Goal: Navigation & Orientation: Find specific page/section

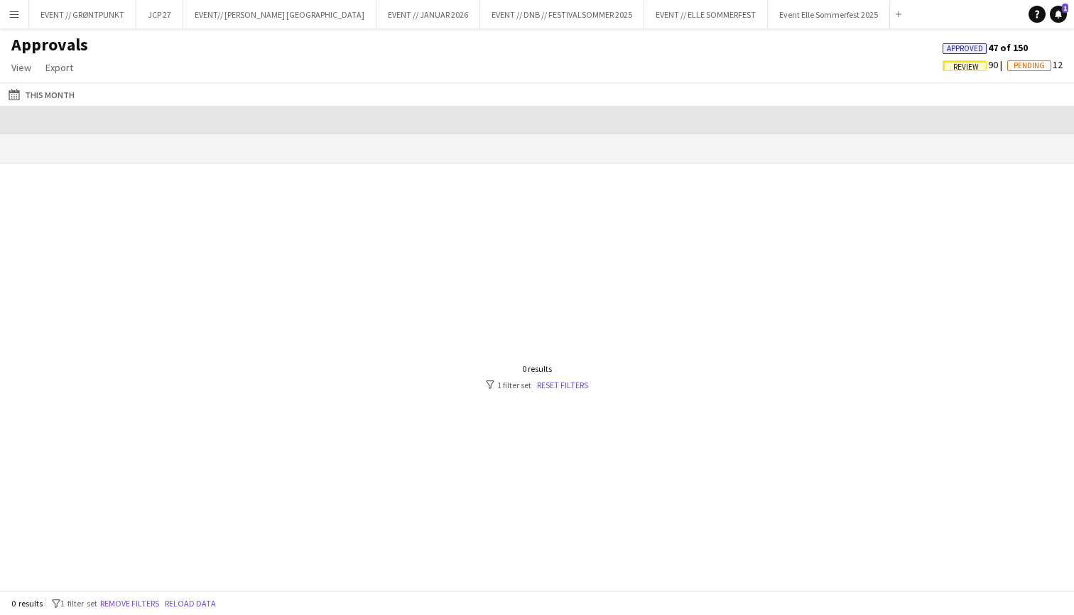
scroll to position [0, 1379]
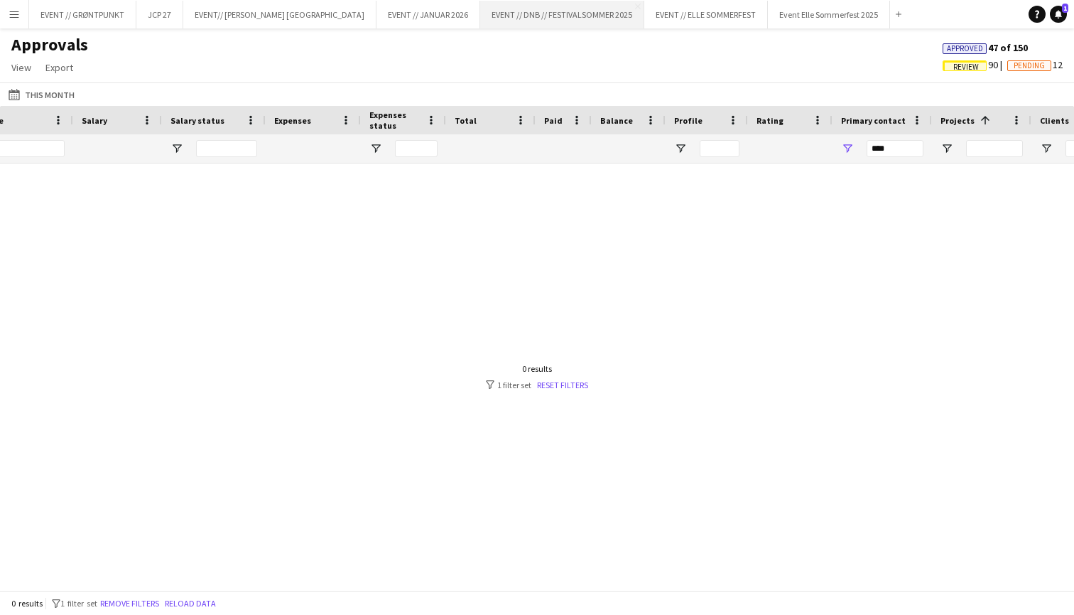
click at [480, 22] on button "EVENT // DNB // FESTIVALSOMMER 2025 Close" at bounding box center [562, 15] width 164 height 28
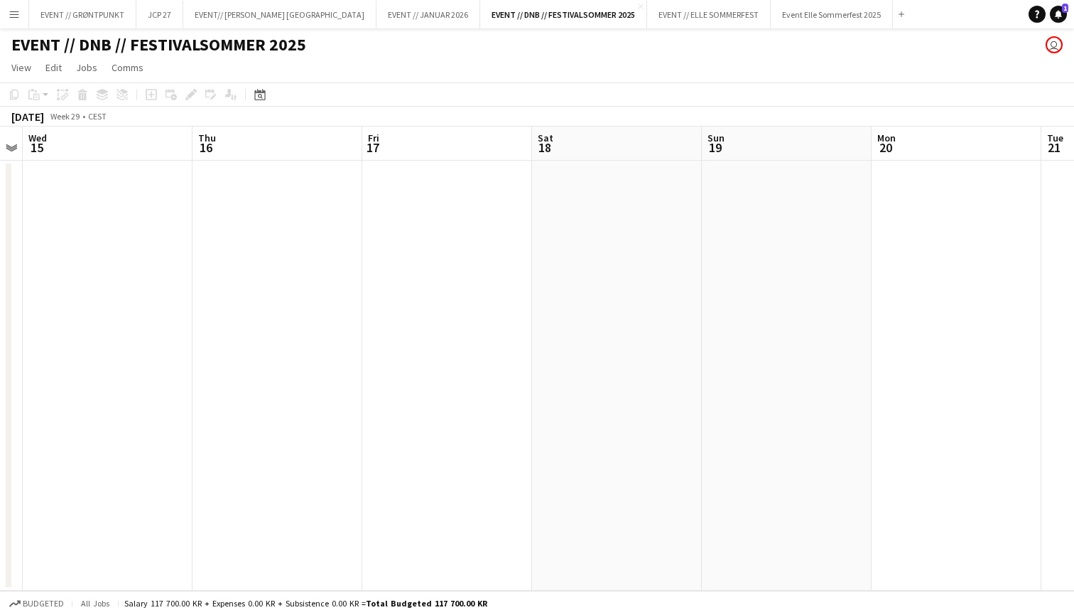
scroll to position [0, 317]
click at [377, 18] on button "EVENT // JANUAR 2026 Close" at bounding box center [429, 15] width 104 height 28
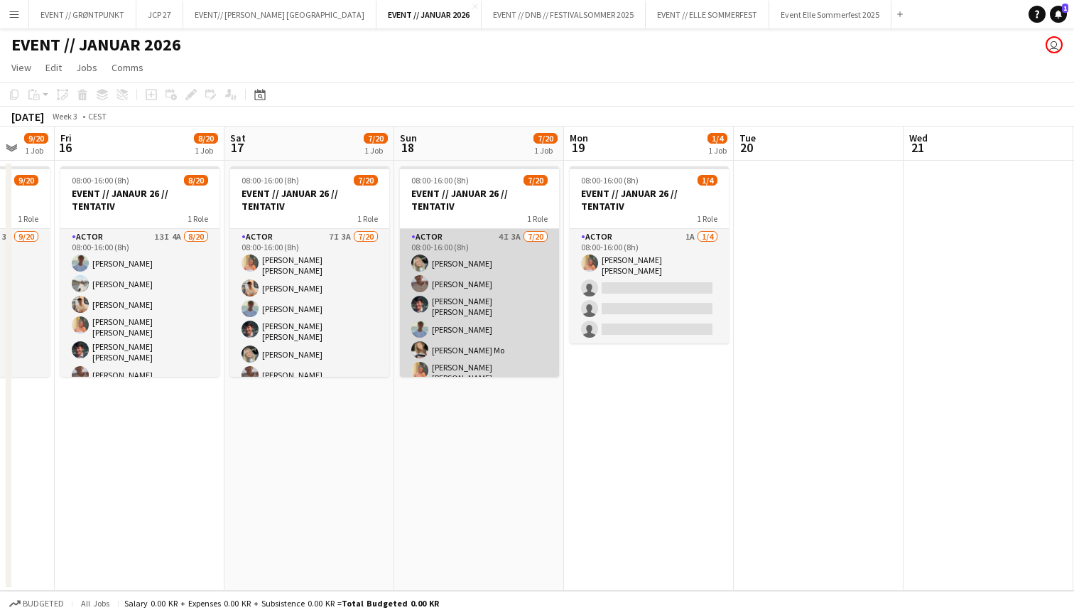
click at [478, 319] on app-card-role "Actor 4I 3A [DATE] 08:00-16:00 (8h) [PERSON_NAME] [PERSON_NAME] [PERSON_NAME] […" at bounding box center [479, 453] width 159 height 448
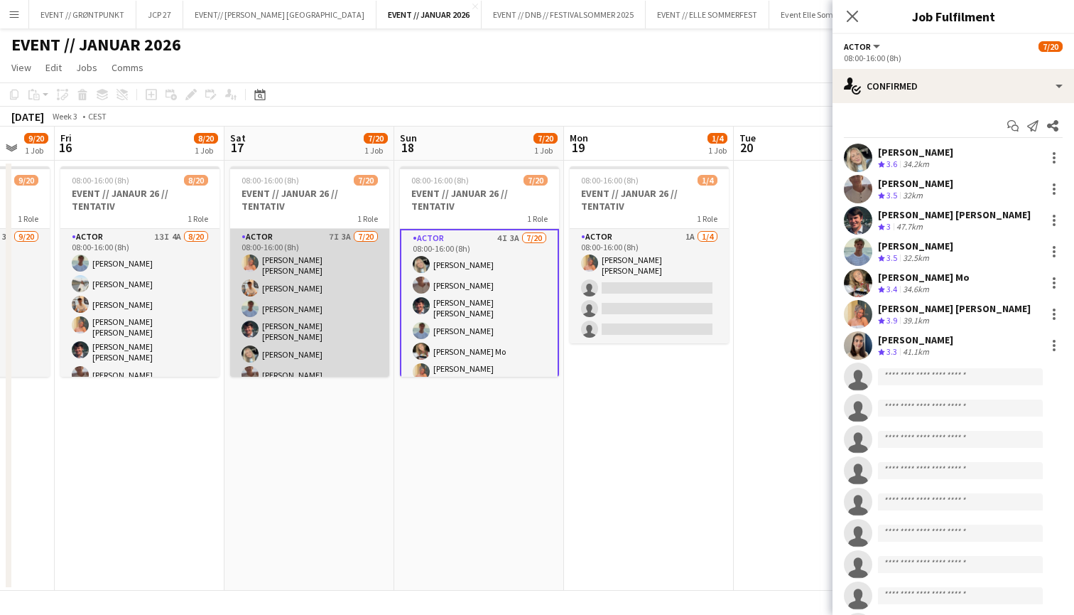
click at [349, 350] on app-card-role "Actor 7I 3A [DATE] 08:00-16:00 (8h) [PERSON_NAME] [PERSON_NAME] [PERSON_NAME] […" at bounding box center [309, 453] width 159 height 448
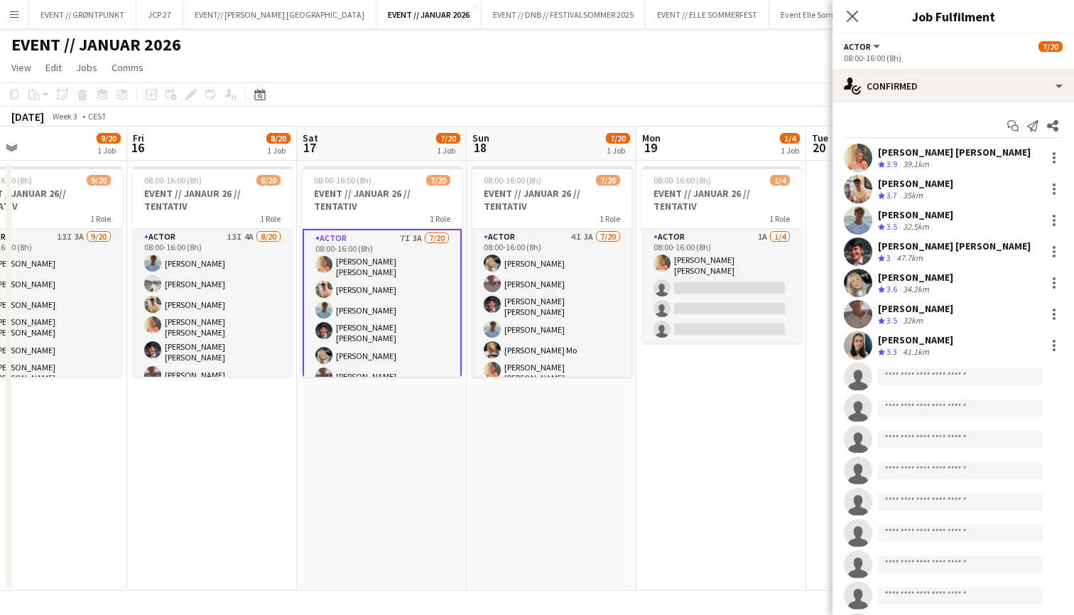
scroll to position [0, 538]
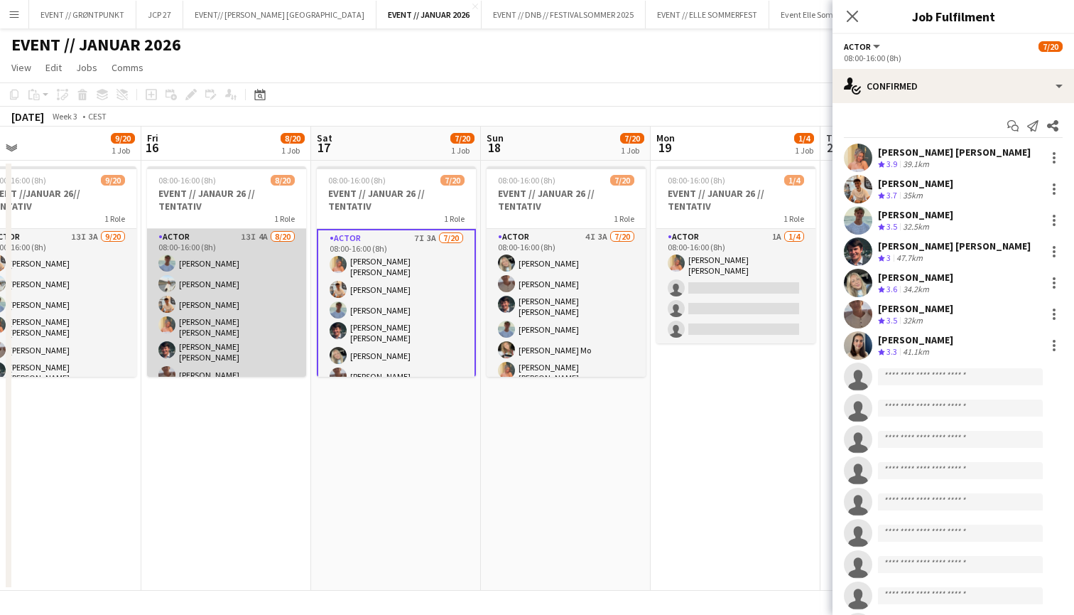
click at [227, 286] on app-card-role "Actor 13I 4A [DATE] 08:00-16:00 (8h) [PERSON_NAME] [PERSON_NAME] [PERSON_NAME] …" at bounding box center [226, 453] width 159 height 448
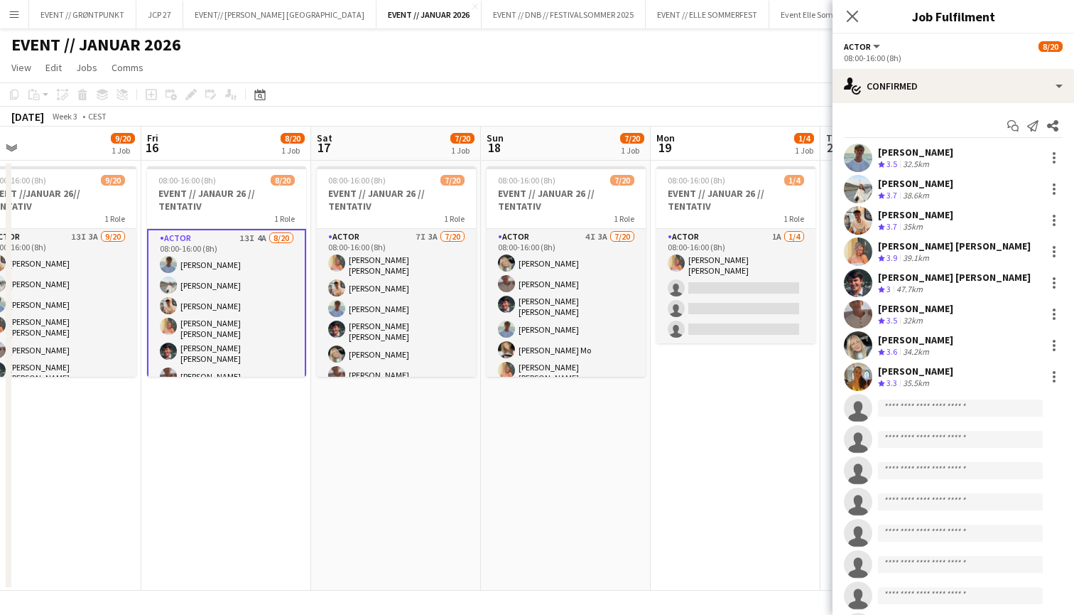
scroll to position [0, 0]
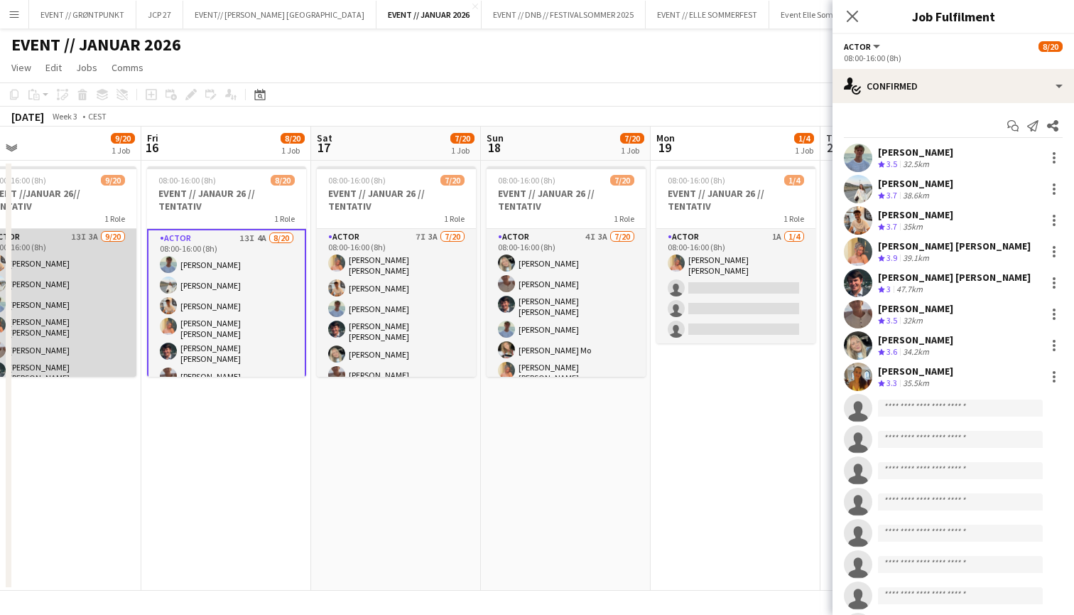
click at [68, 276] on app-card-role "Actor 13I 3A [DATE] 08:00-16:00 (8h) [PERSON_NAME] [PERSON_NAME] [PERSON_NAME] …" at bounding box center [56, 453] width 159 height 448
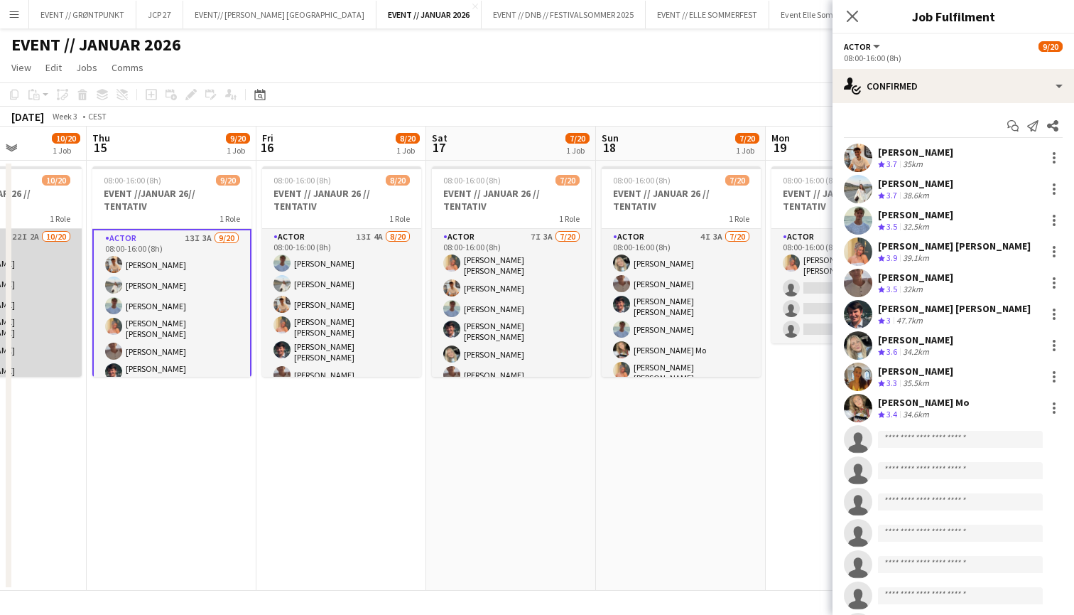
scroll to position [0, 335]
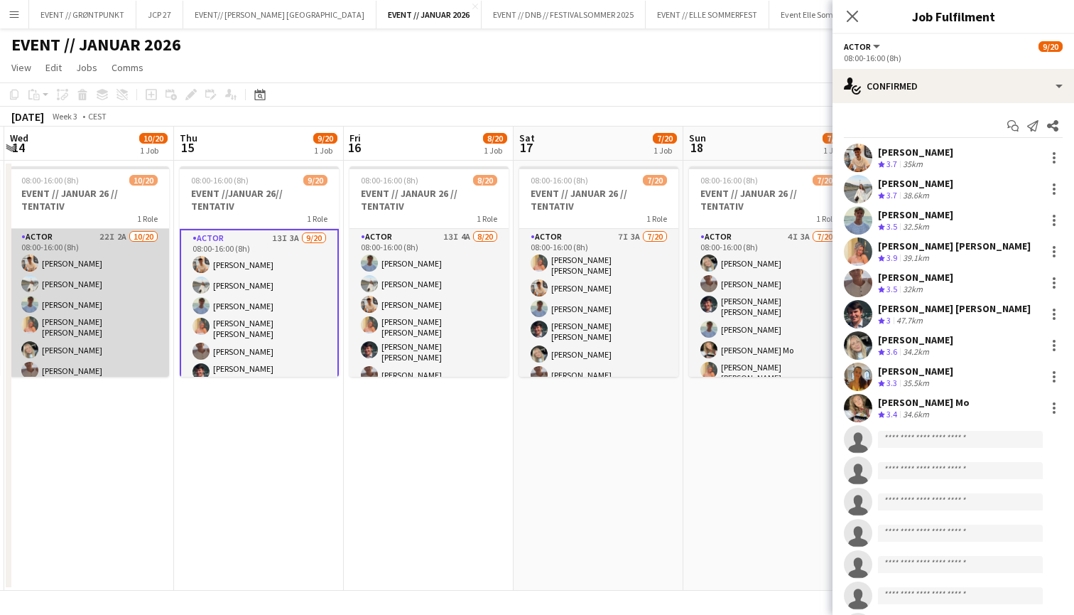
click at [70, 277] on app-card-role "Actor 22I 2A [DATE] 08:00-16:00 (8h) [PERSON_NAME] [PERSON_NAME] [PERSON_NAME] …" at bounding box center [89, 453] width 159 height 448
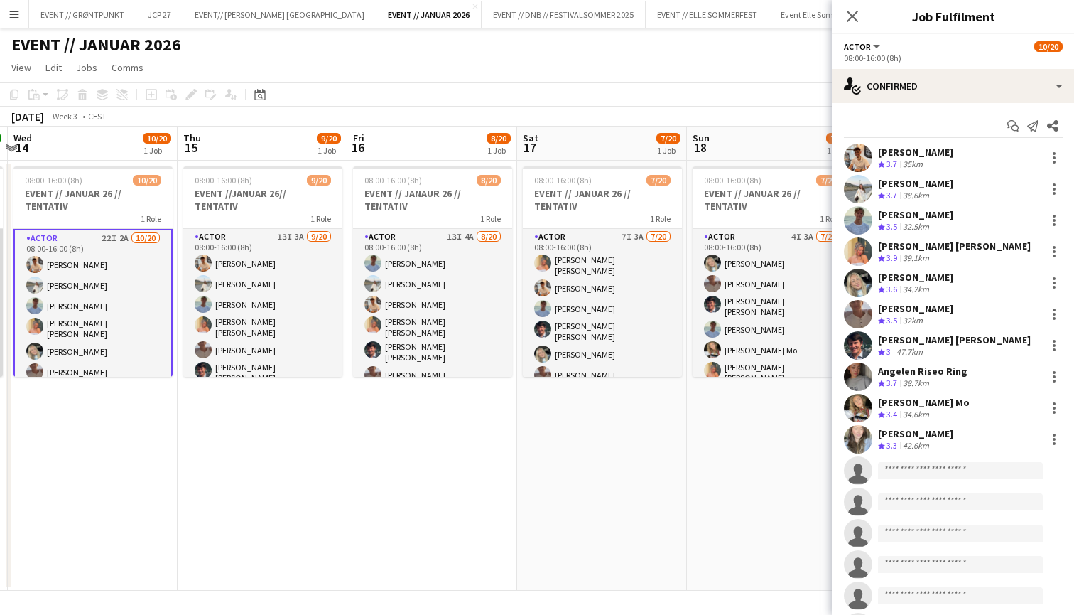
scroll to position [0, 602]
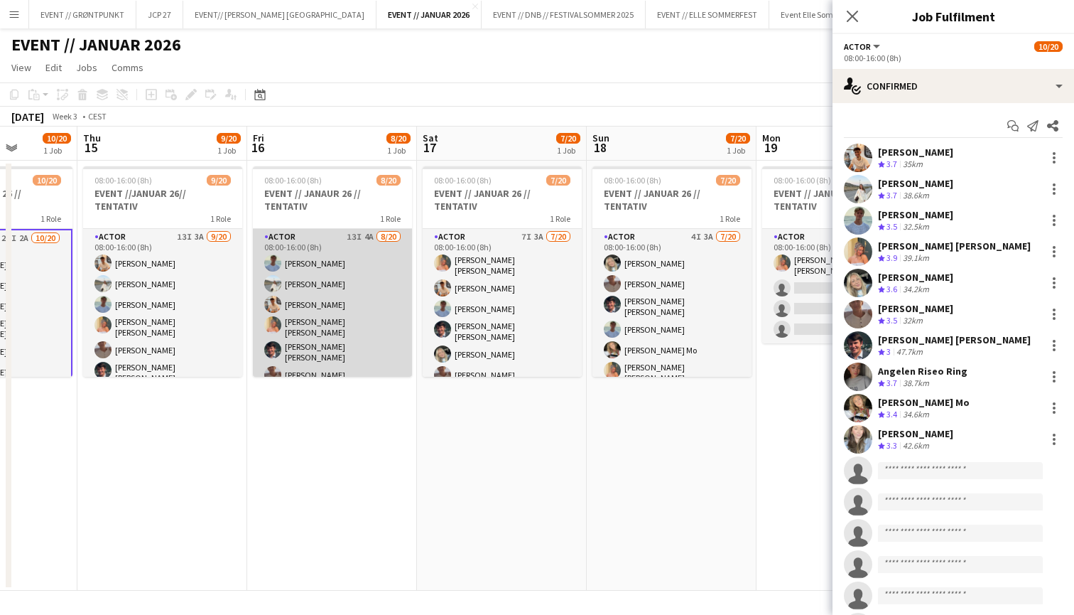
click at [337, 280] on app-card-role "Actor 13I 4A [DATE] 08:00-16:00 (8h) [PERSON_NAME] [PERSON_NAME] [PERSON_NAME] …" at bounding box center [332, 453] width 159 height 448
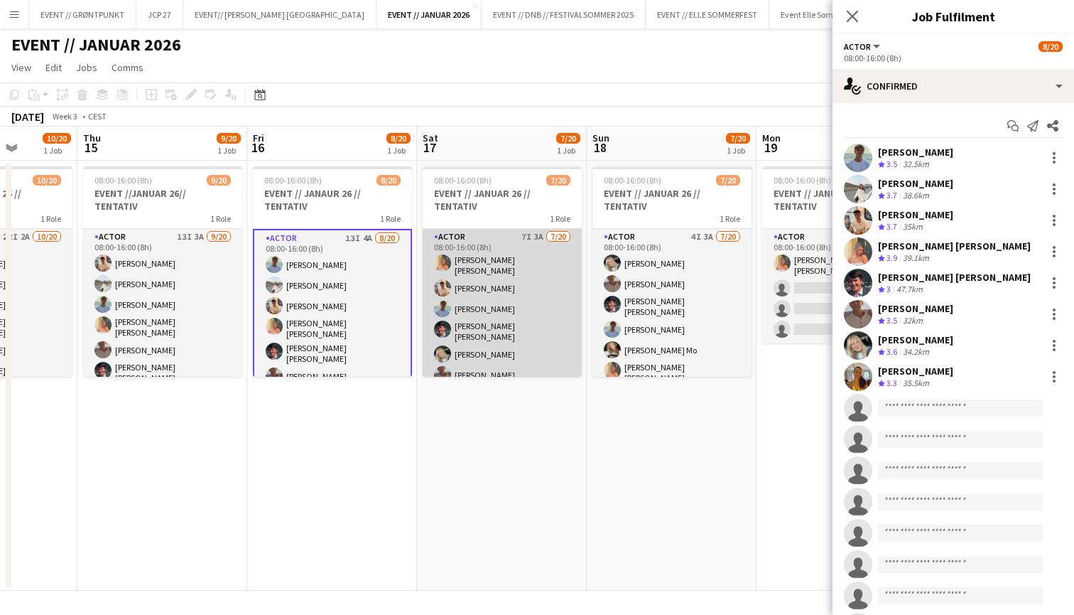
click at [468, 284] on app-card-role "Actor 7I 3A [DATE] 08:00-16:00 (8h) [PERSON_NAME] [PERSON_NAME] [PERSON_NAME] […" at bounding box center [502, 453] width 159 height 448
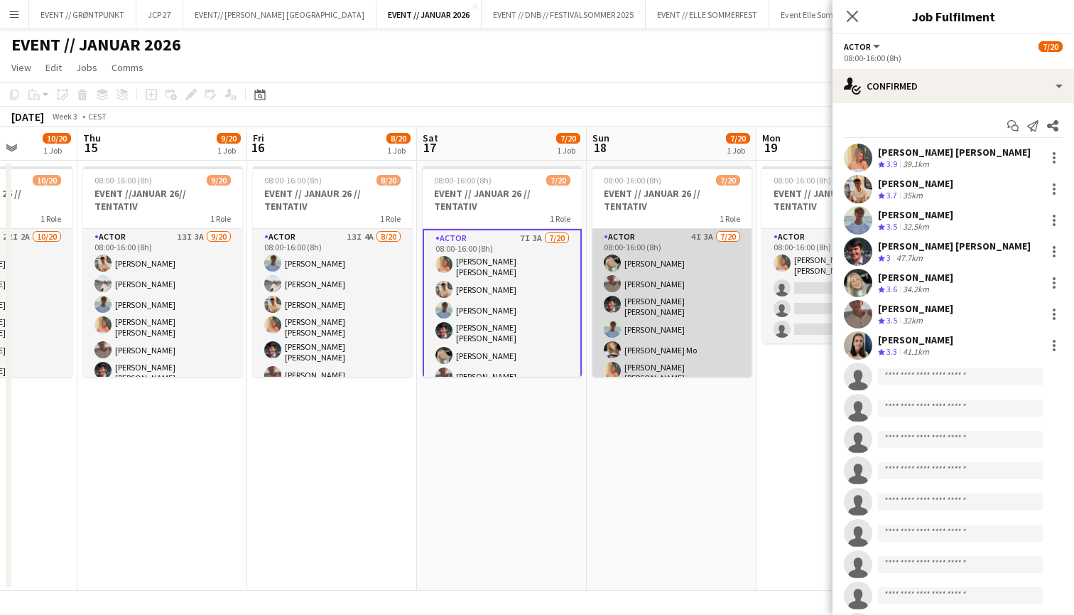
click at [617, 303] on app-user-avatar at bounding box center [612, 304] width 17 height 17
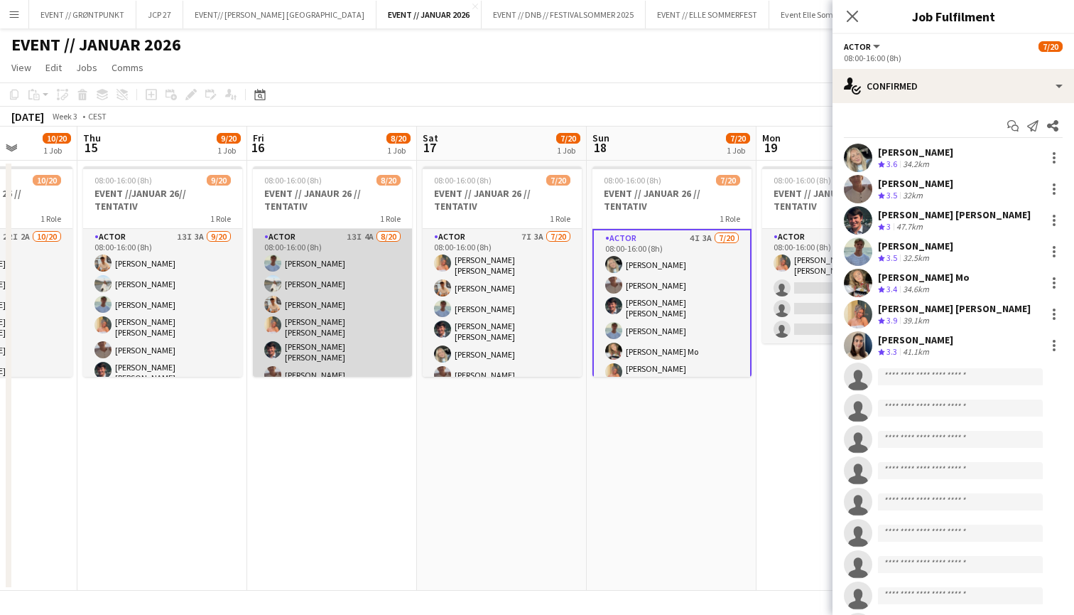
click at [342, 308] on app-card-role "Actor 13I 4A [DATE] 08:00-16:00 (8h) [PERSON_NAME] [PERSON_NAME] [PERSON_NAME] …" at bounding box center [332, 453] width 159 height 448
